Goal: Navigation & Orientation: Find specific page/section

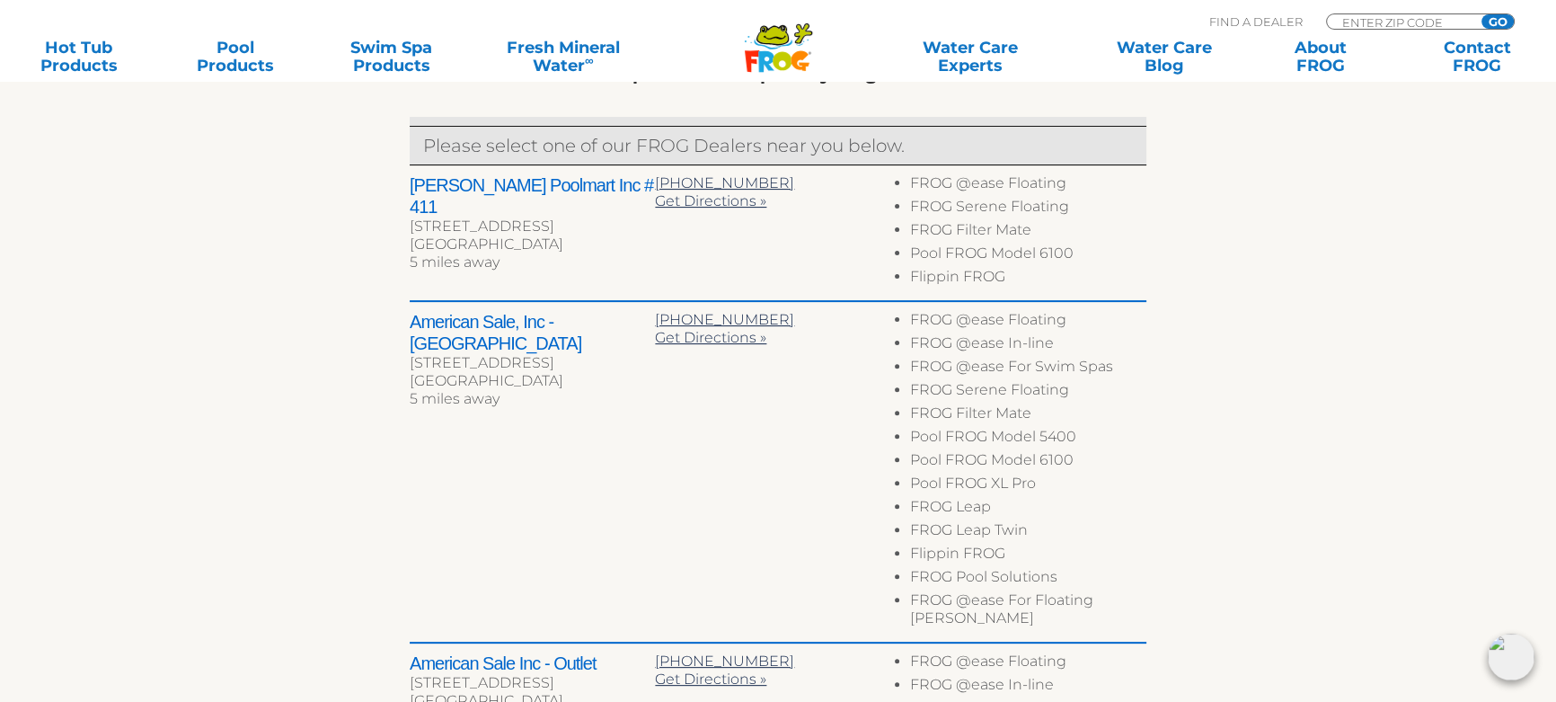
scroll to position [735, 0]
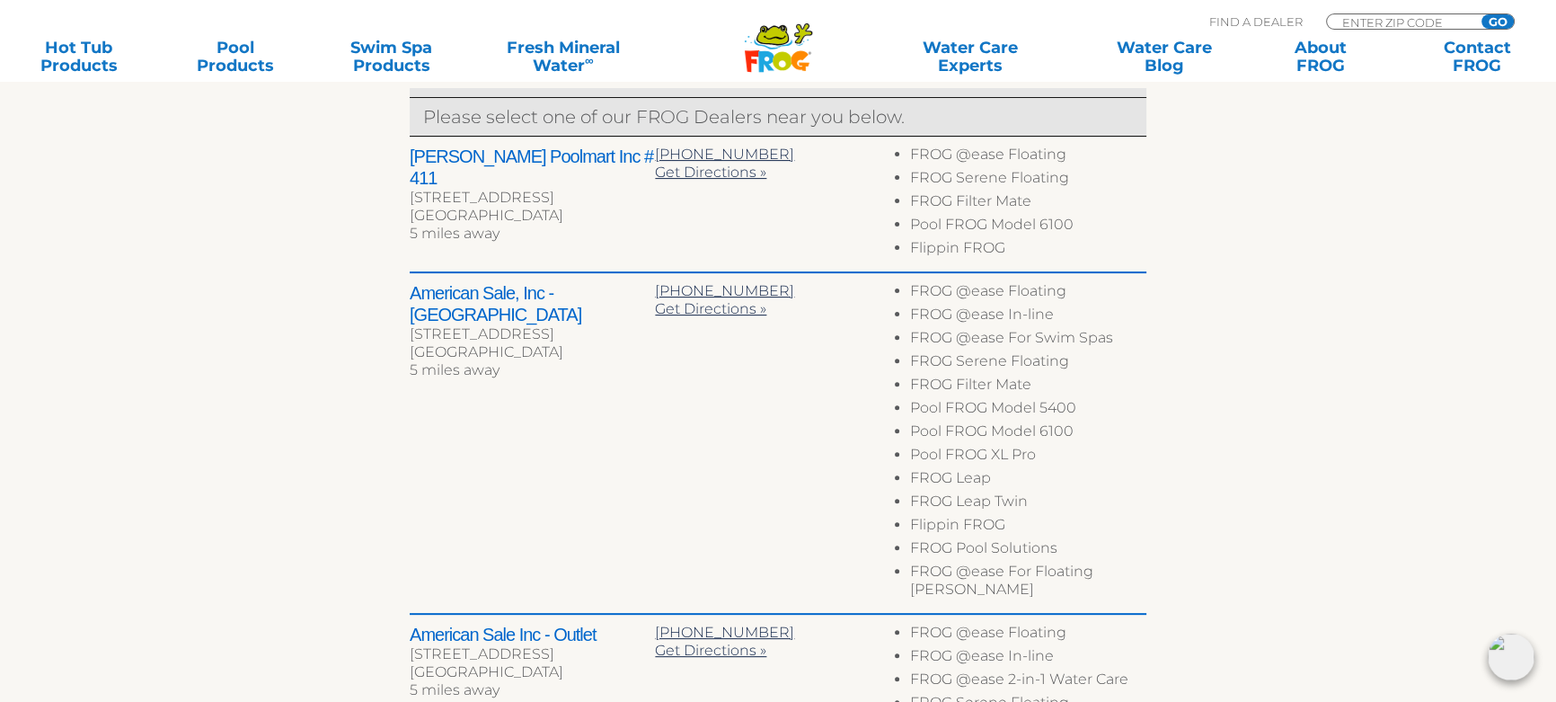
click at [1359, 25] on div "MENU MENU Hot Tub Products All Hot Tub Products All Hot Tub Products FROG @ease…" at bounding box center [778, 41] width 1520 height 33
click at [1364, 18] on input "Zip Code Form" at bounding box center [1401, 21] width 121 height 15
type input "49221"
click at [1482, 14] on input "GO" at bounding box center [1498, 21] width 32 height 14
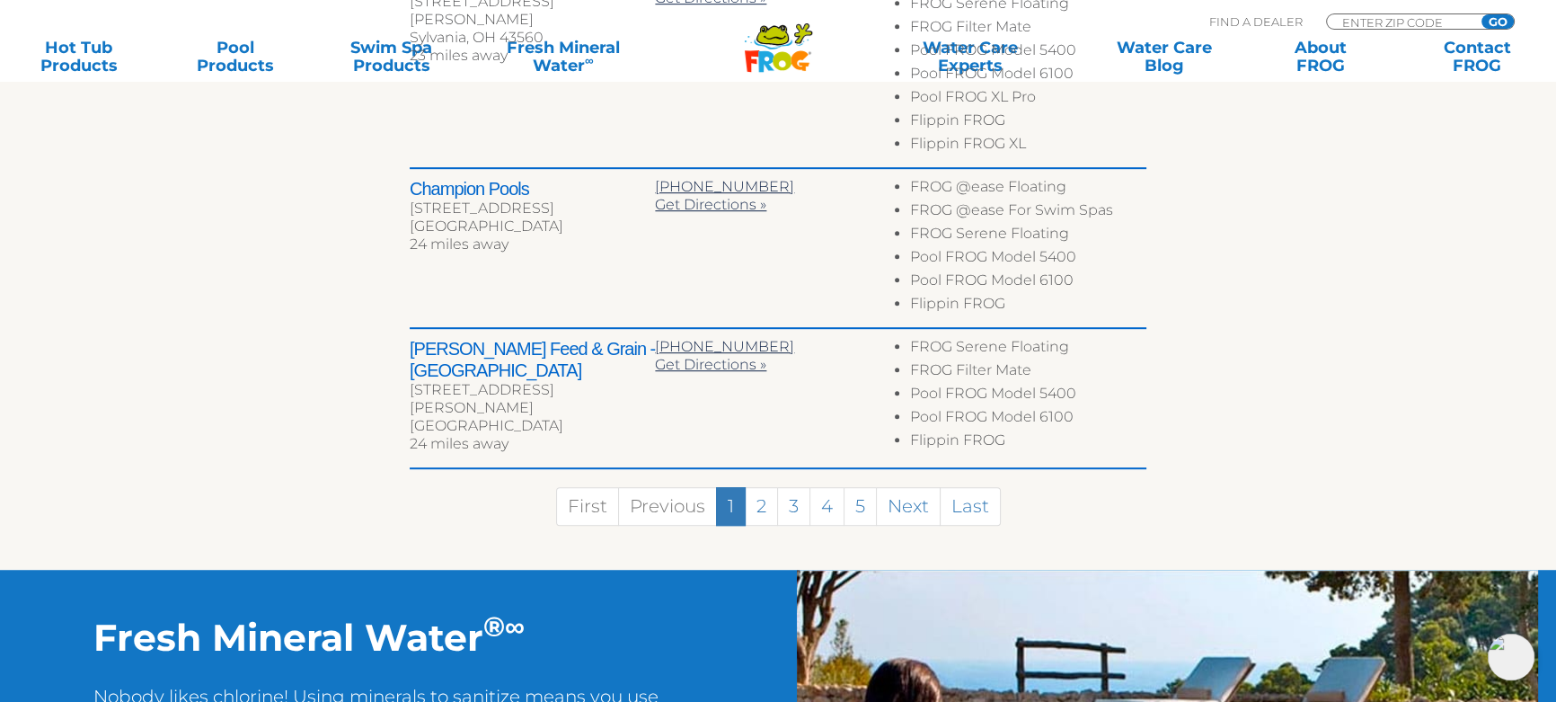
scroll to position [1306, 0]
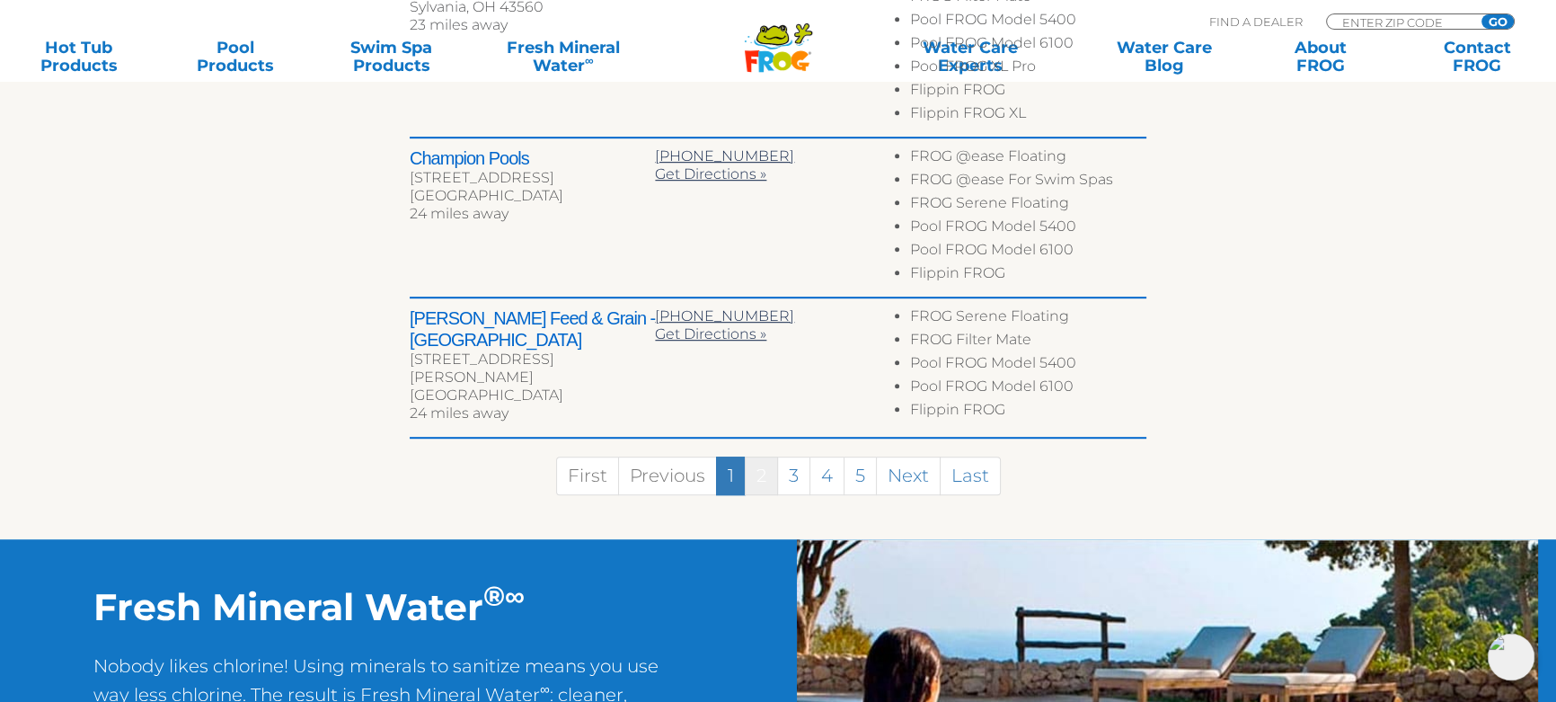
click at [766, 481] on link "2" at bounding box center [761, 475] width 33 height 39
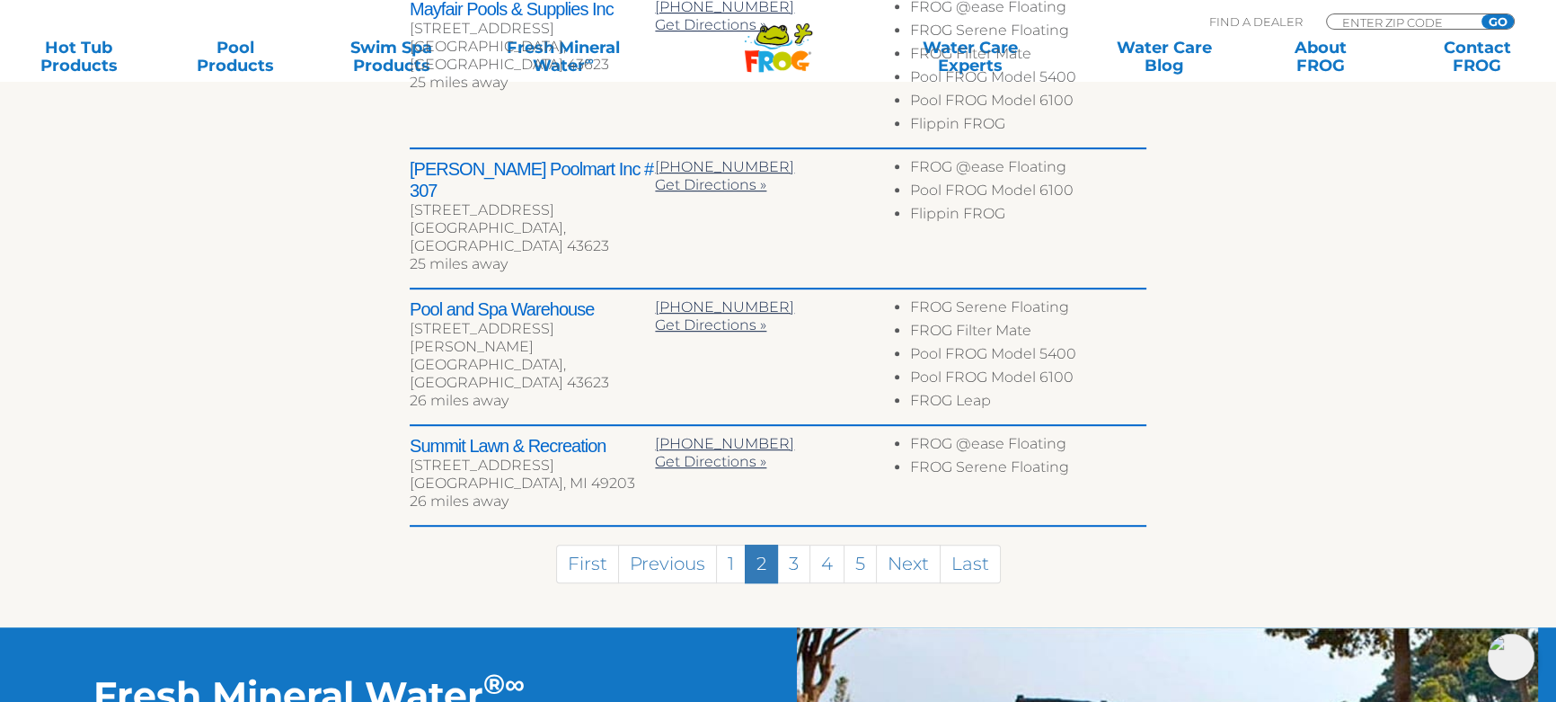
scroll to position [1188, 0]
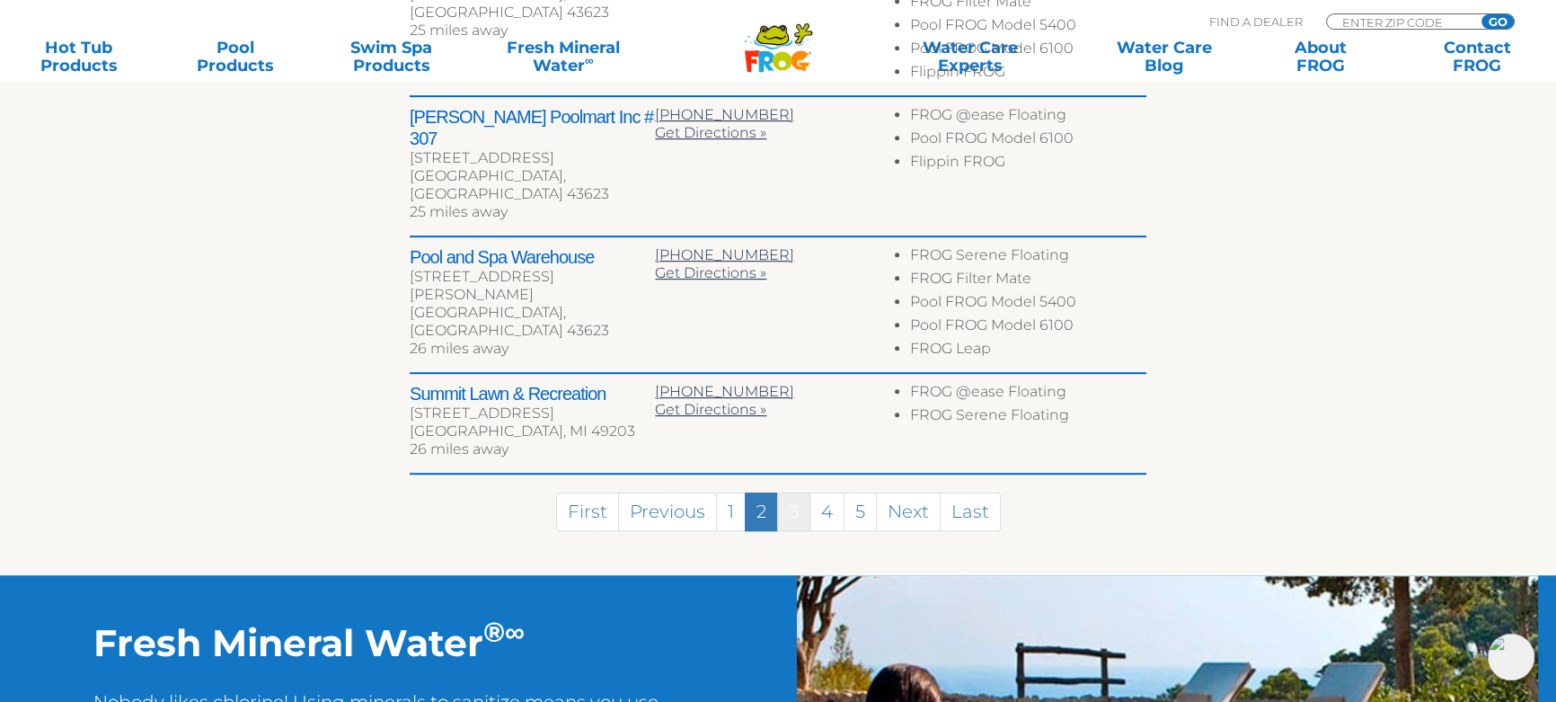
click at [783, 492] on link "3" at bounding box center [793, 511] width 33 height 39
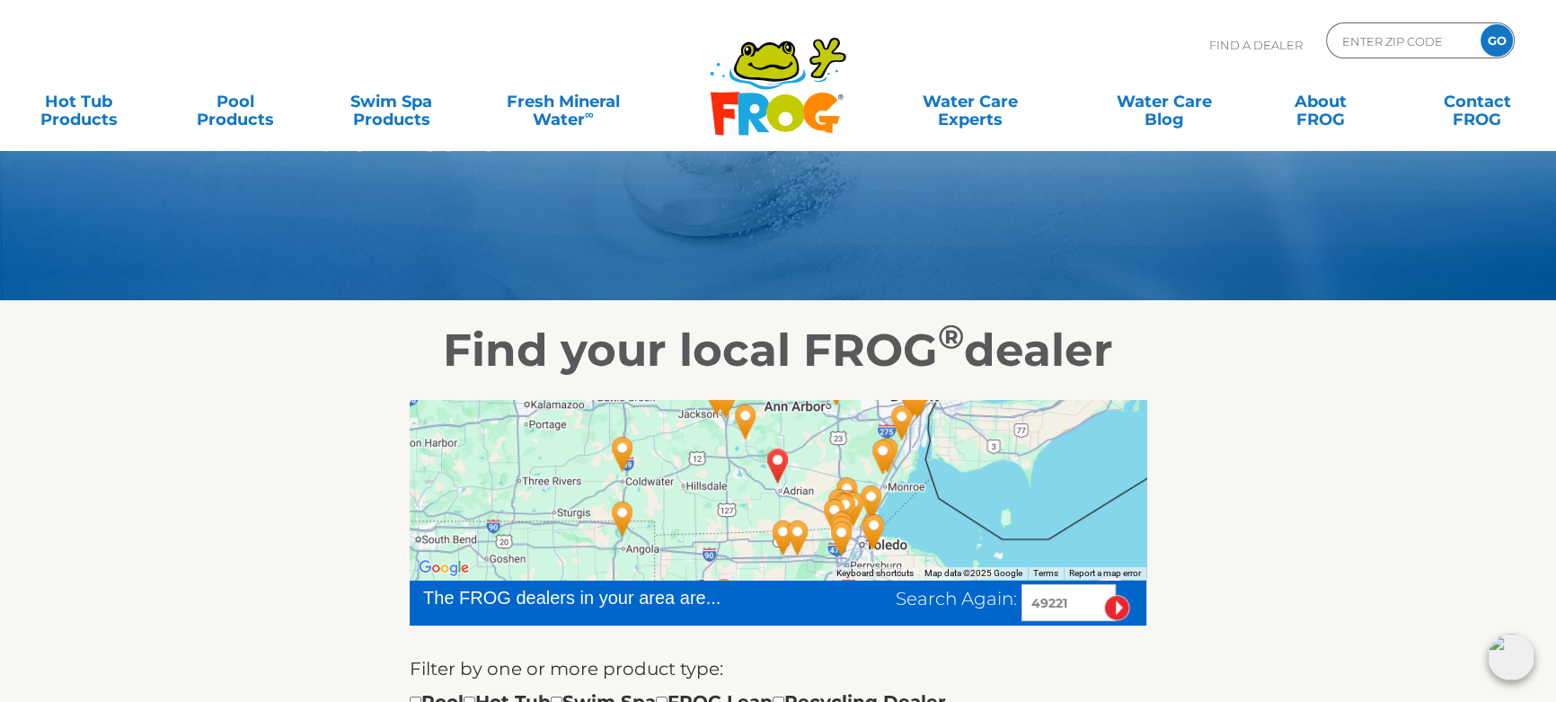
scroll to position [0, 0]
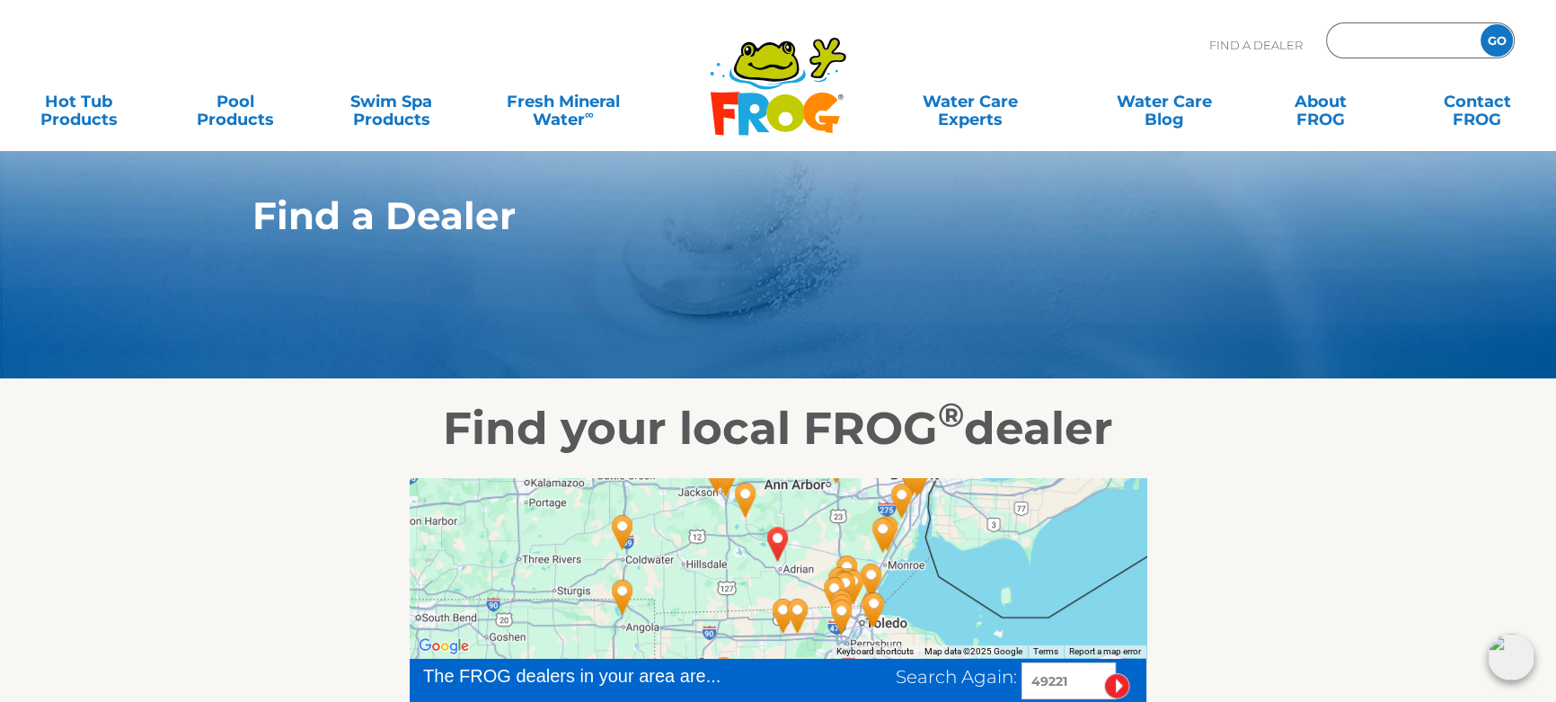
click at [1412, 44] on input "Zip Code Form" at bounding box center [1401, 41] width 121 height 26
type input "49221"
click at [1481, 24] on input "GO" at bounding box center [1497, 40] width 32 height 32
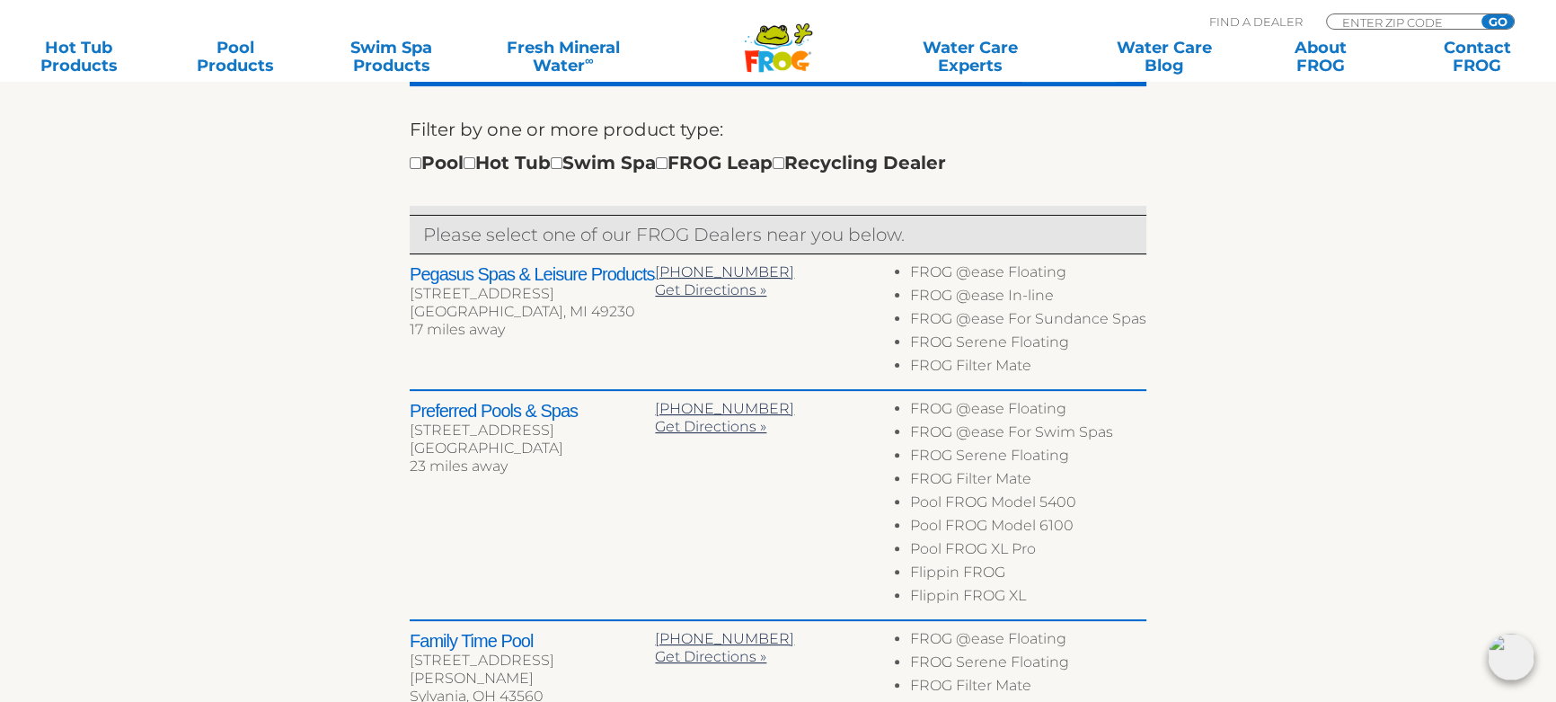
scroll to position [653, 0]
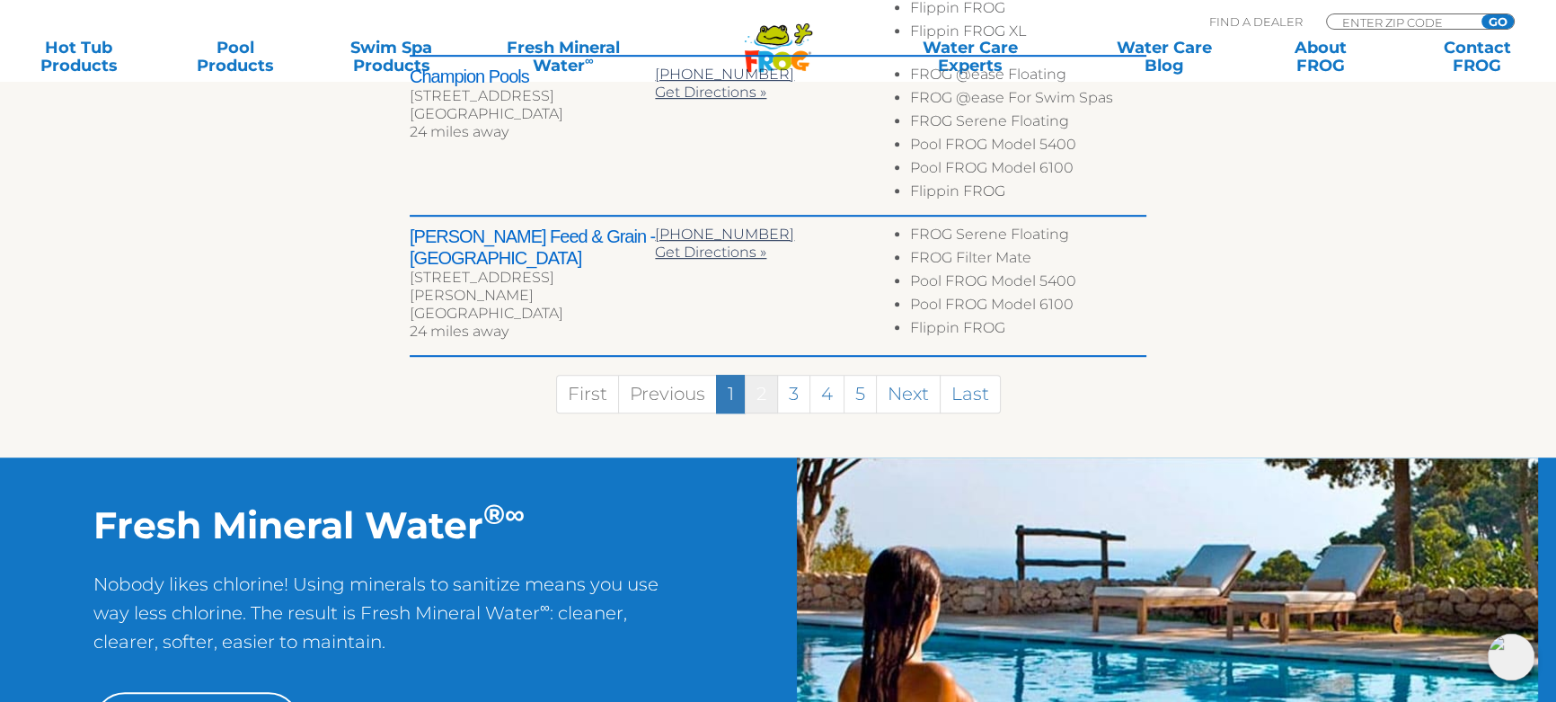
click at [761, 387] on link "2" at bounding box center [761, 394] width 33 height 39
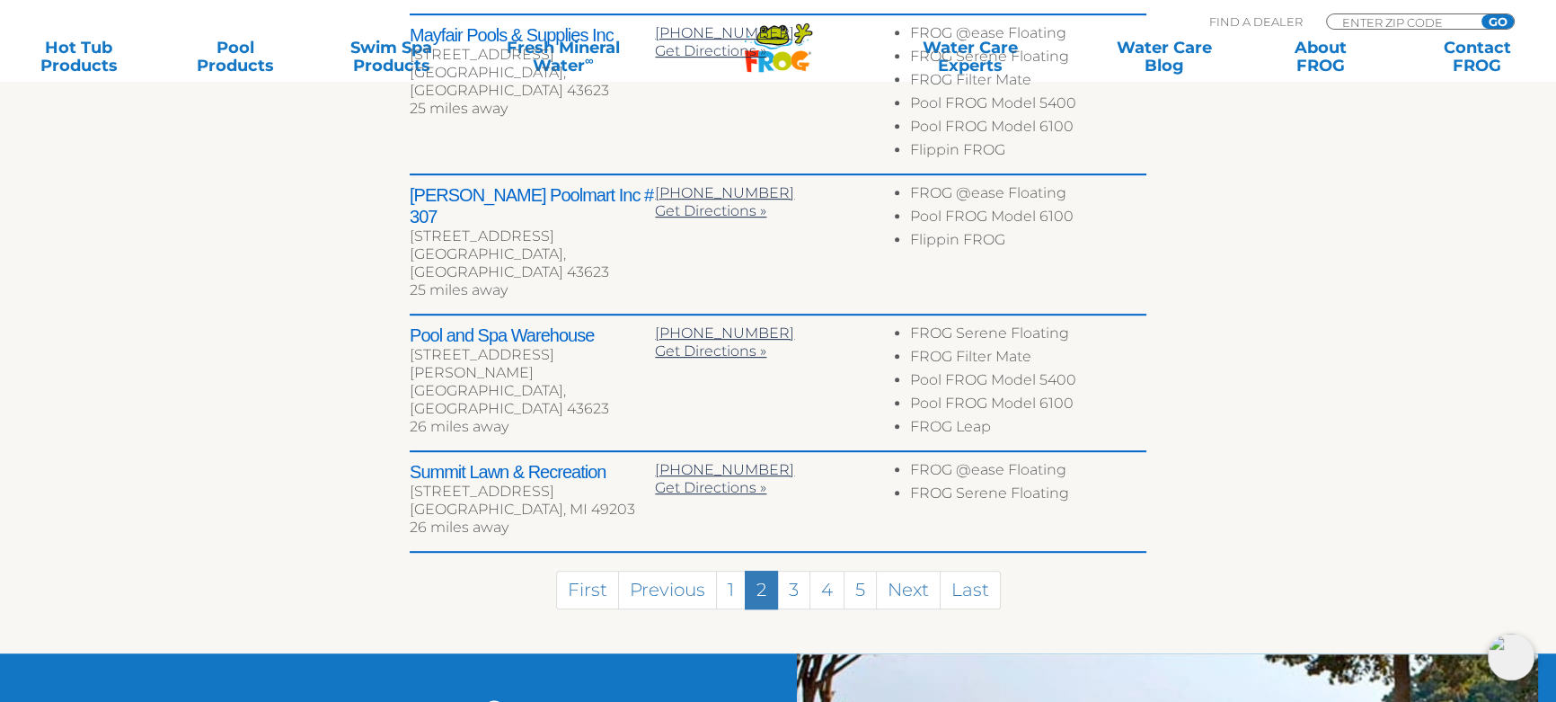
scroll to position [1188, 0]
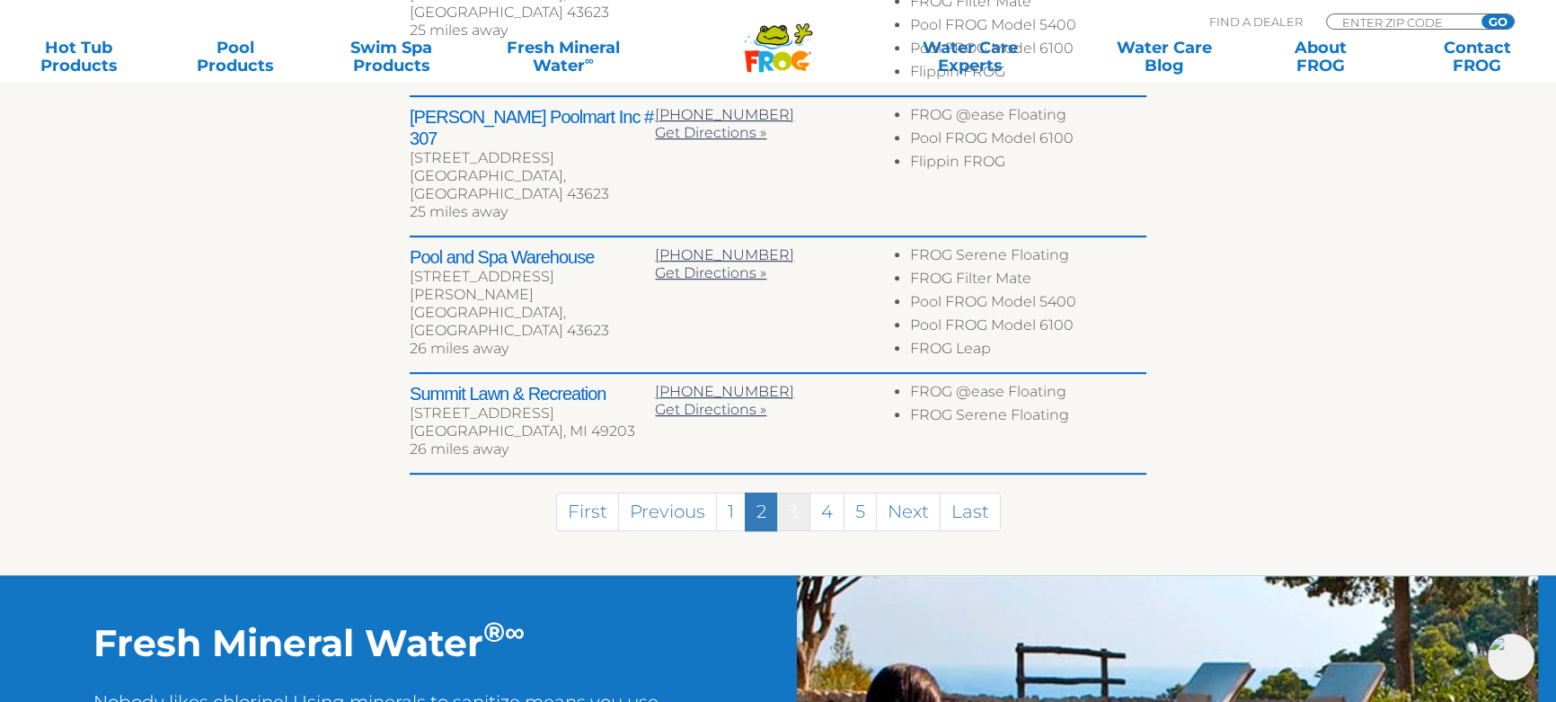
click at [792, 492] on link "3" at bounding box center [793, 511] width 33 height 39
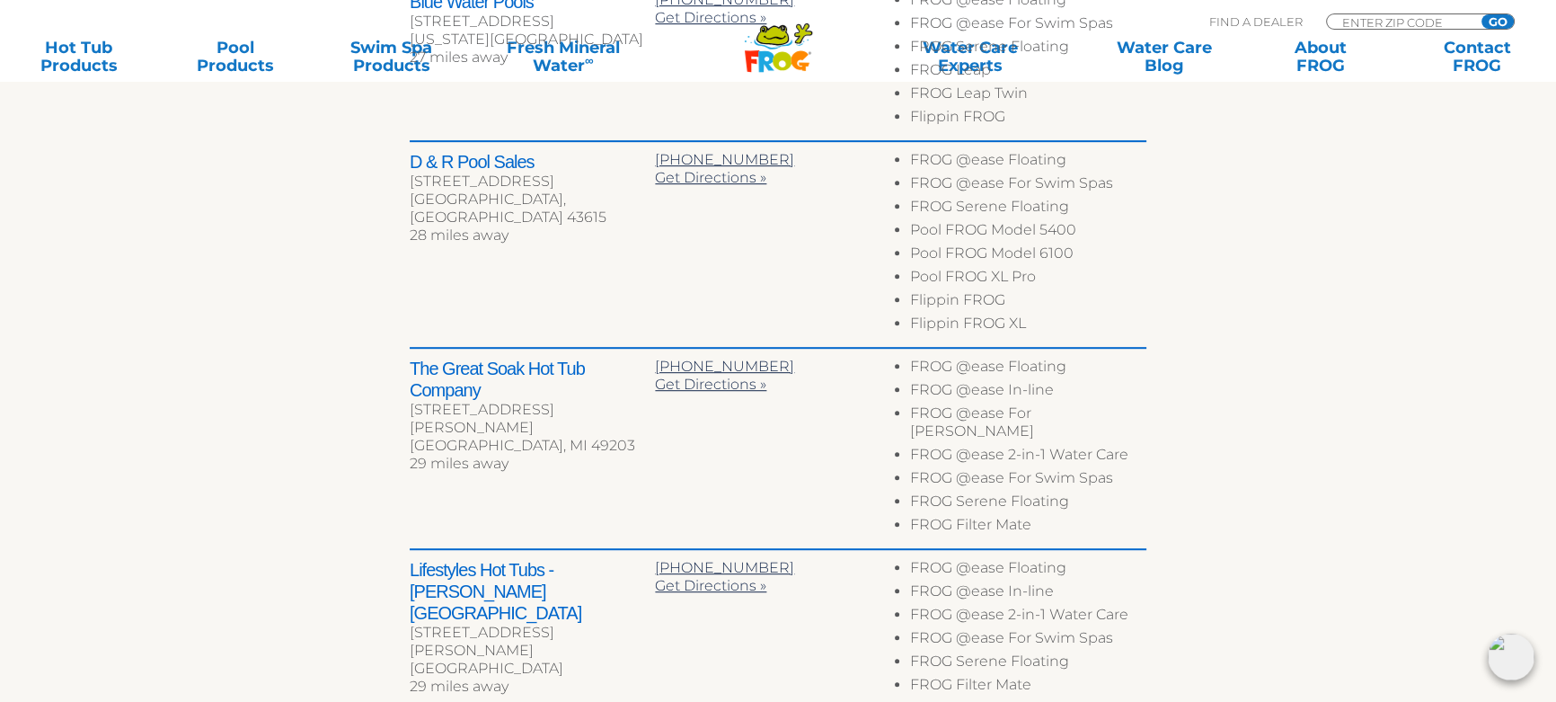
scroll to position [1167, 0]
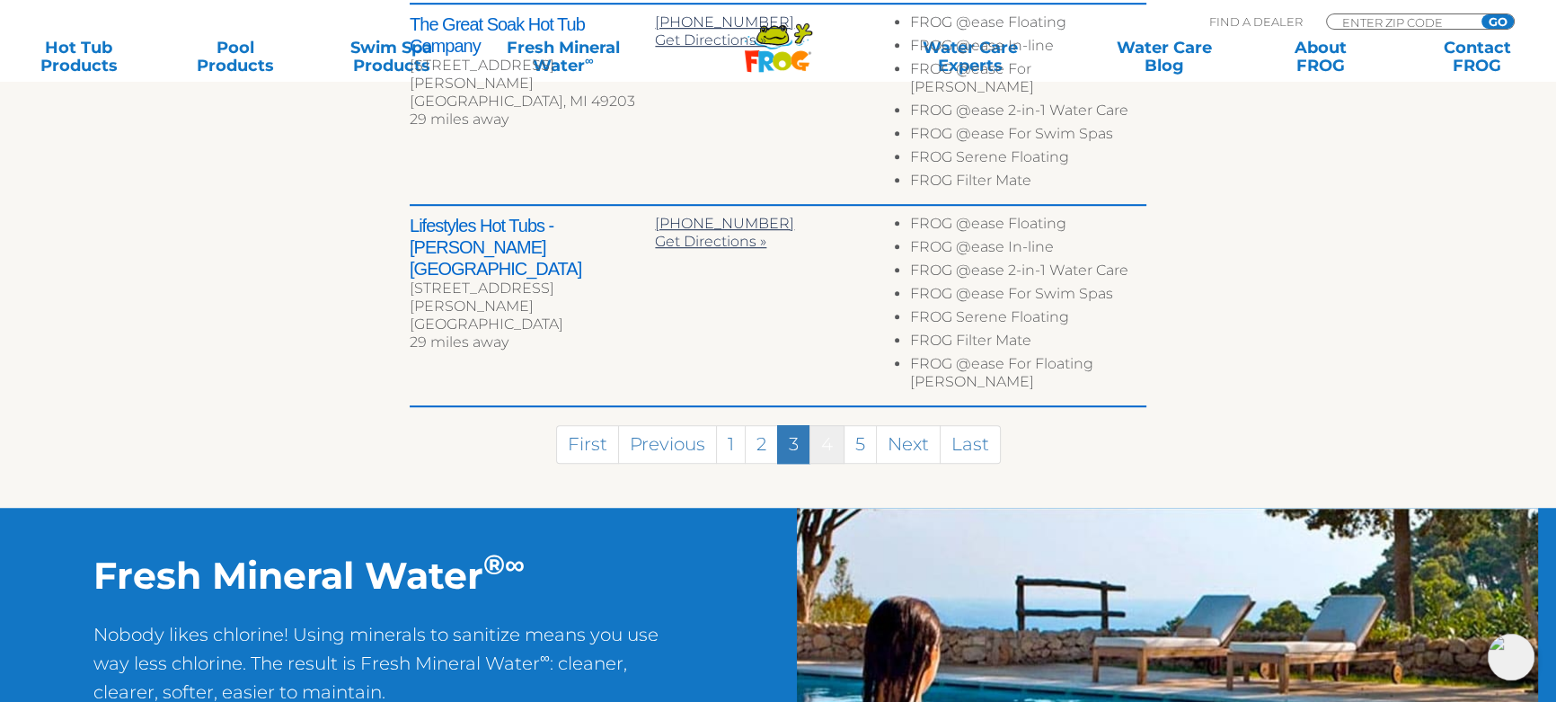
click at [817, 425] on link "4" at bounding box center [827, 444] width 35 height 39
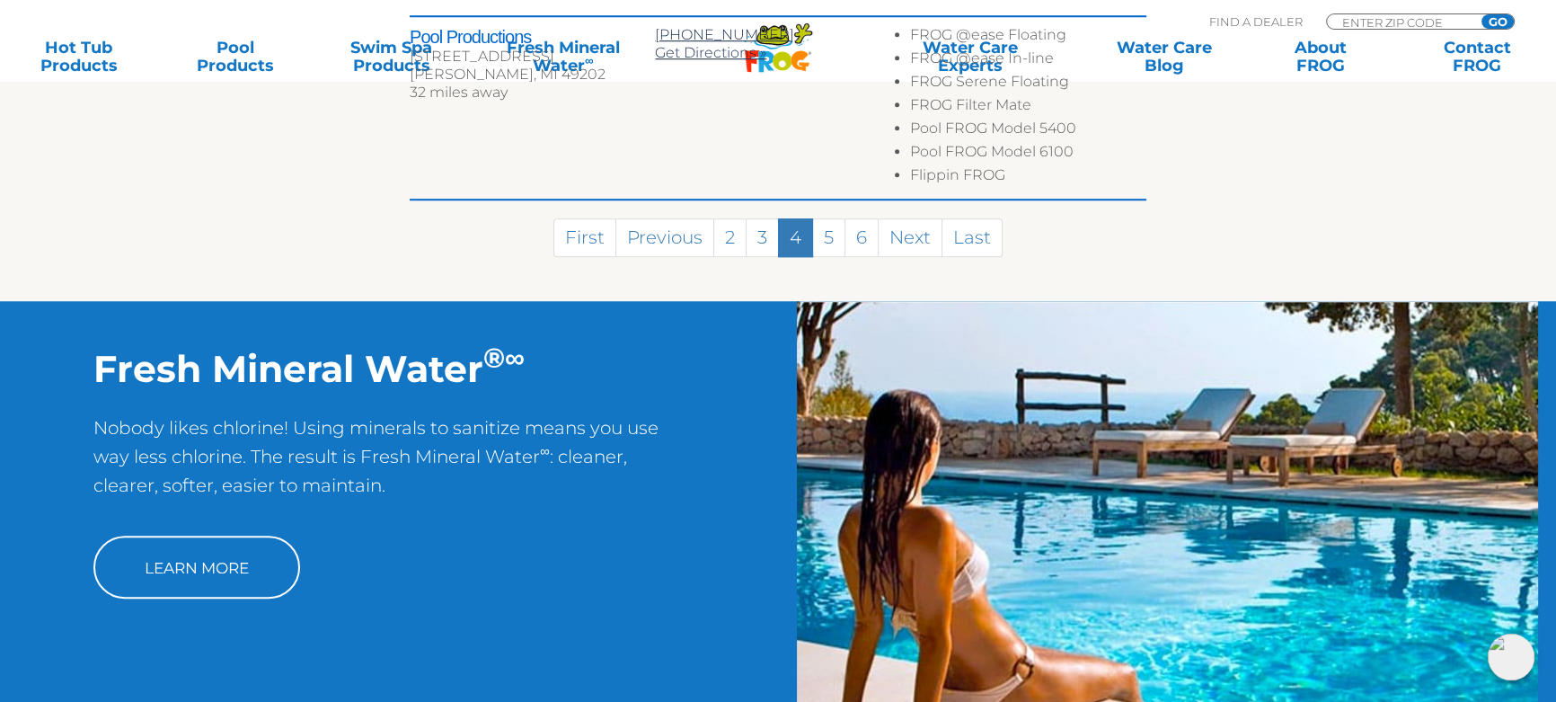
scroll to position [1867, 0]
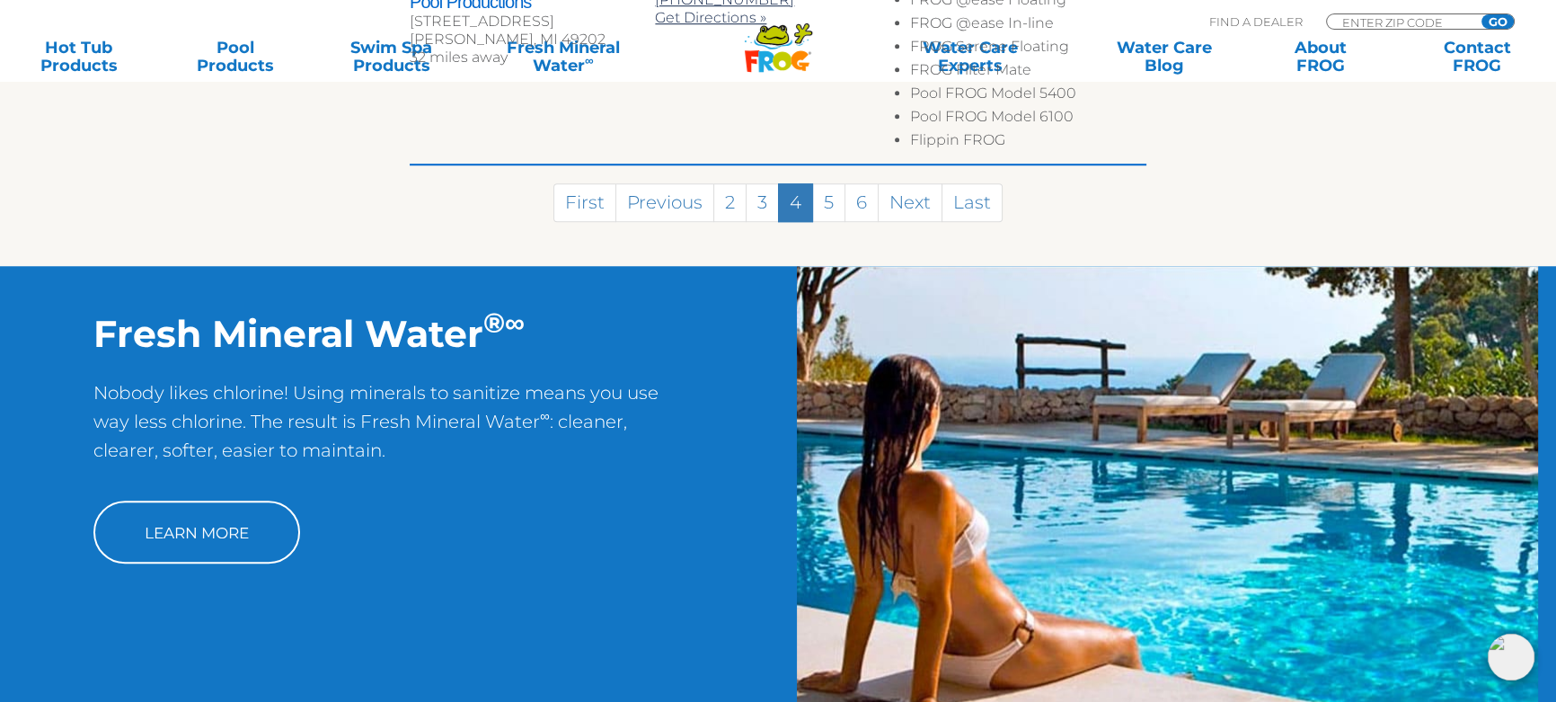
click at [1375, 25] on div "MENU MENU Hot Tub Products All Hot Tub Products All Hot Tub Products FROG @ease…" at bounding box center [778, 41] width 1520 height 33
click at [1377, 19] on input "Zip Code Form" at bounding box center [1401, 21] width 121 height 15
type input "26041"
click at [1482, 14] on input "GO" at bounding box center [1498, 21] width 32 height 14
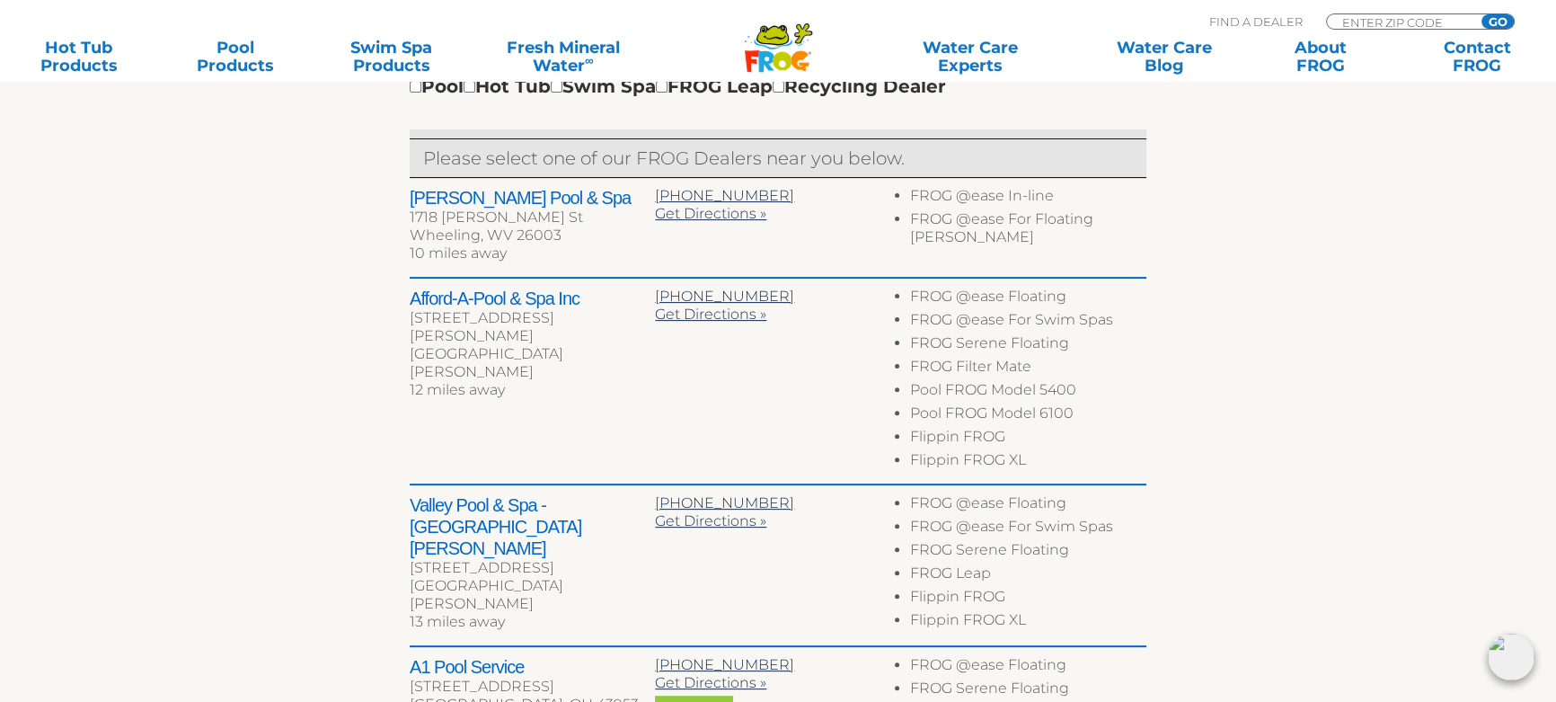
scroll to position [735, 0]
